Goal: Task Accomplishment & Management: Manage account settings

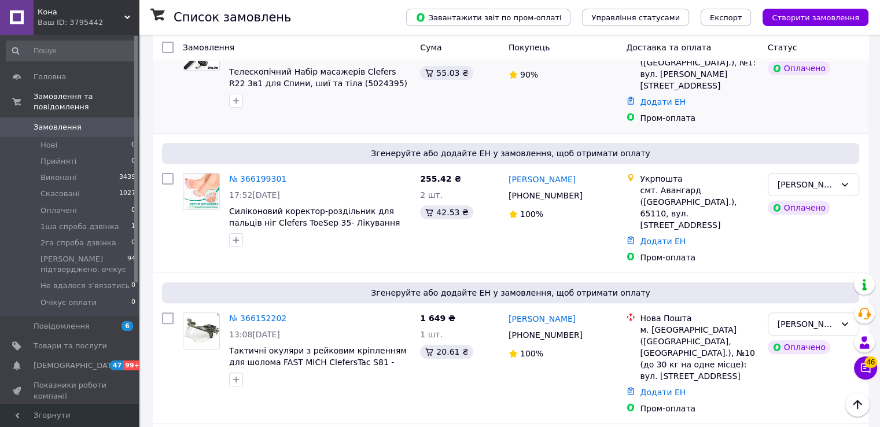
scroll to position [289, 0]
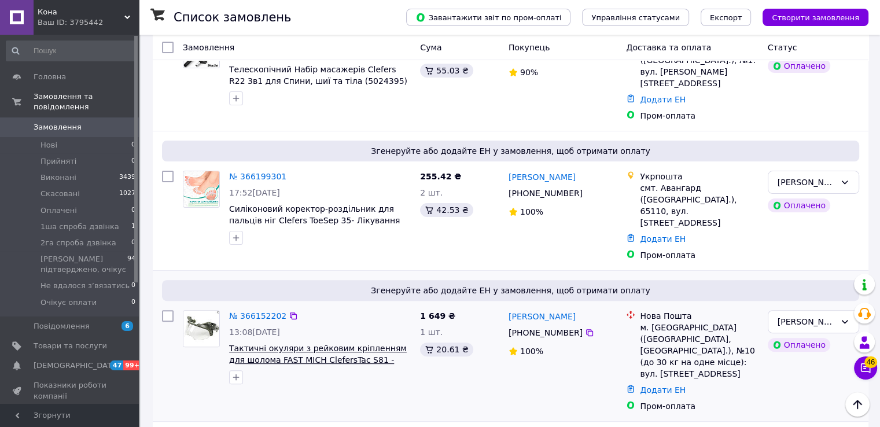
click at [274, 344] on span "Тактичні окуляри з рейковим кріпленням для шолома FAST MICH ClefersTac S81 - Ма…" at bounding box center [318, 366] width 178 height 44
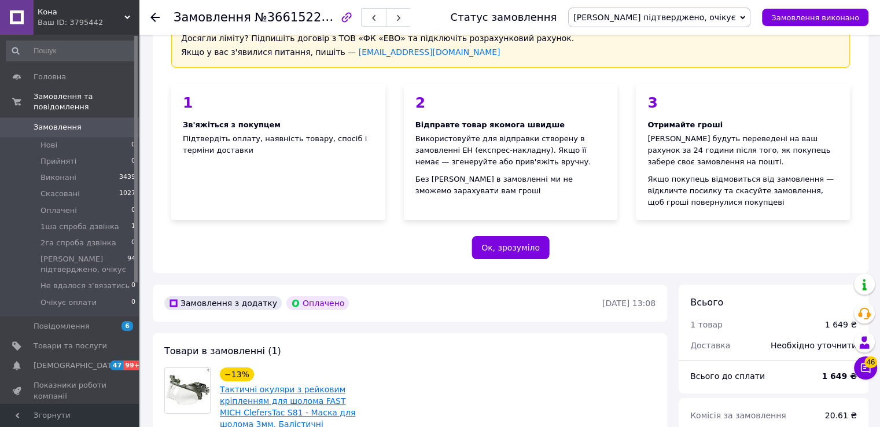
scroll to position [231, 0]
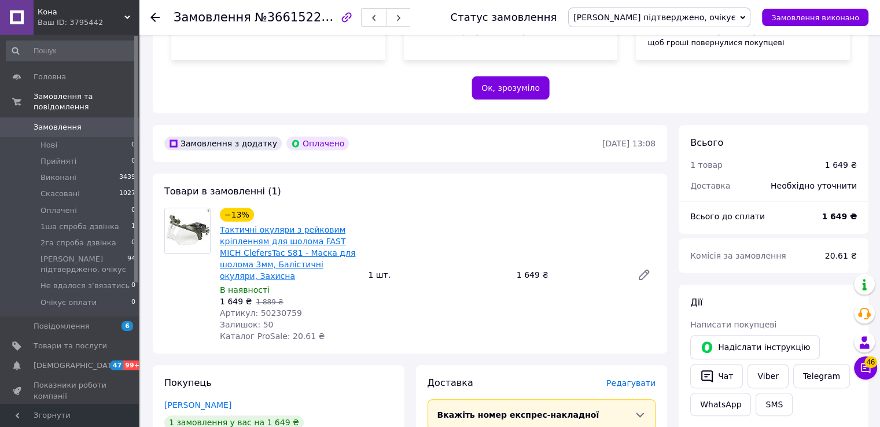
click at [291, 267] on link "Тактичні окуляри з рейковим кріпленням для шолома FAST MICH ClefersTac S81 - Ма…" at bounding box center [287, 253] width 135 height 56
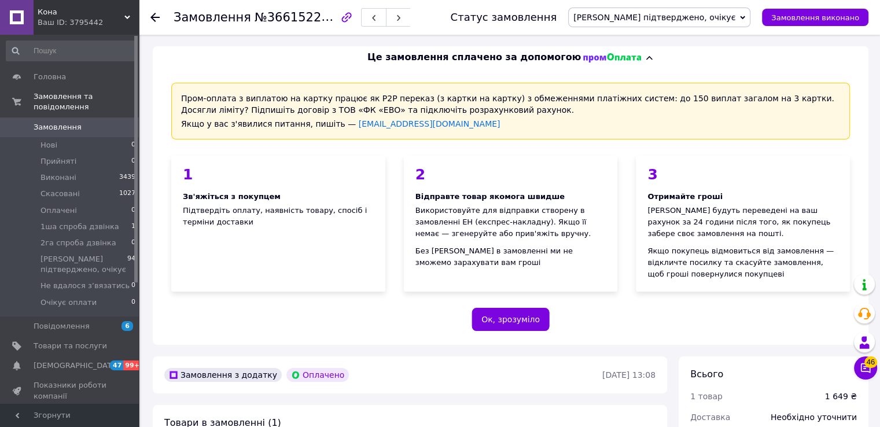
click at [155, 16] on icon at bounding box center [154, 17] width 9 height 9
